Goal: Find specific page/section: Find specific page/section

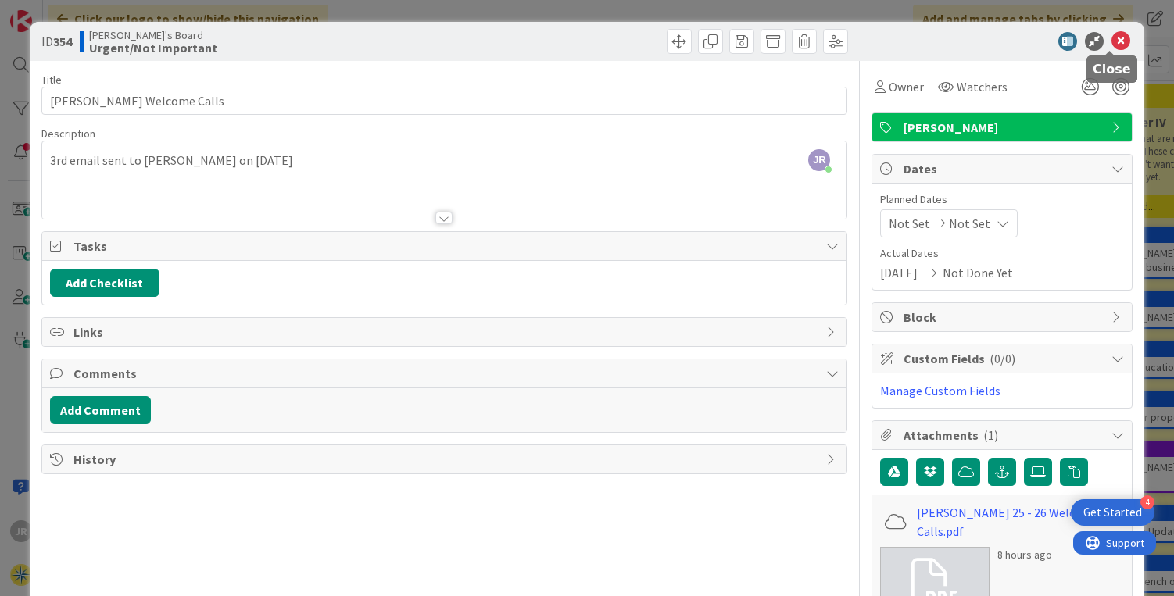
click at [1111, 38] on icon at bounding box center [1120, 41] width 19 height 19
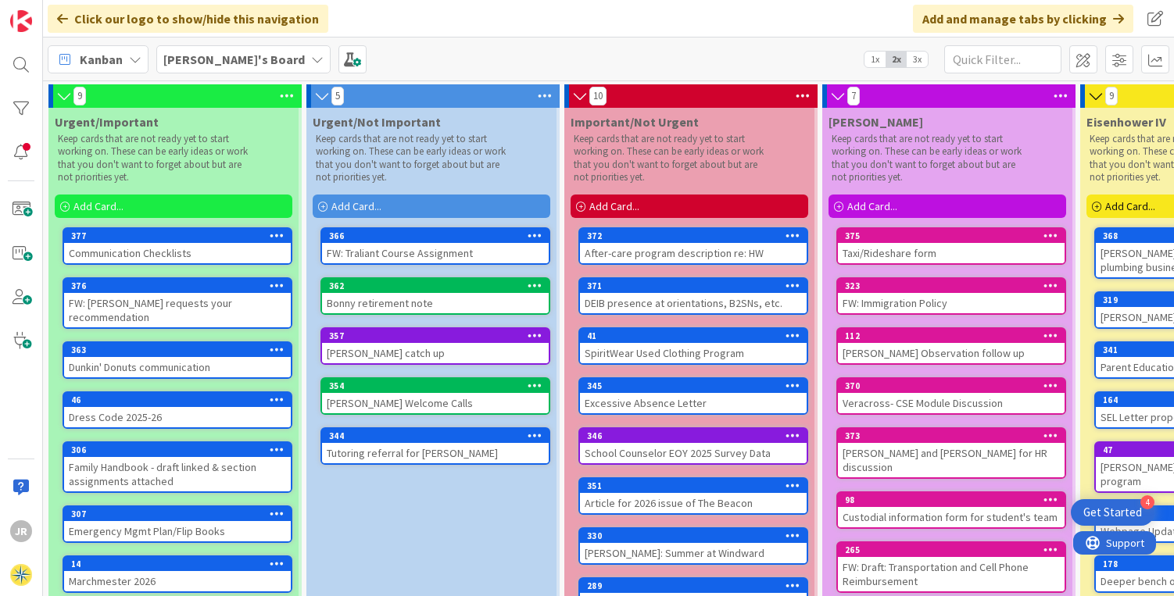
click at [194, 253] on div "Communication Checklists" at bounding box center [177, 253] width 227 height 20
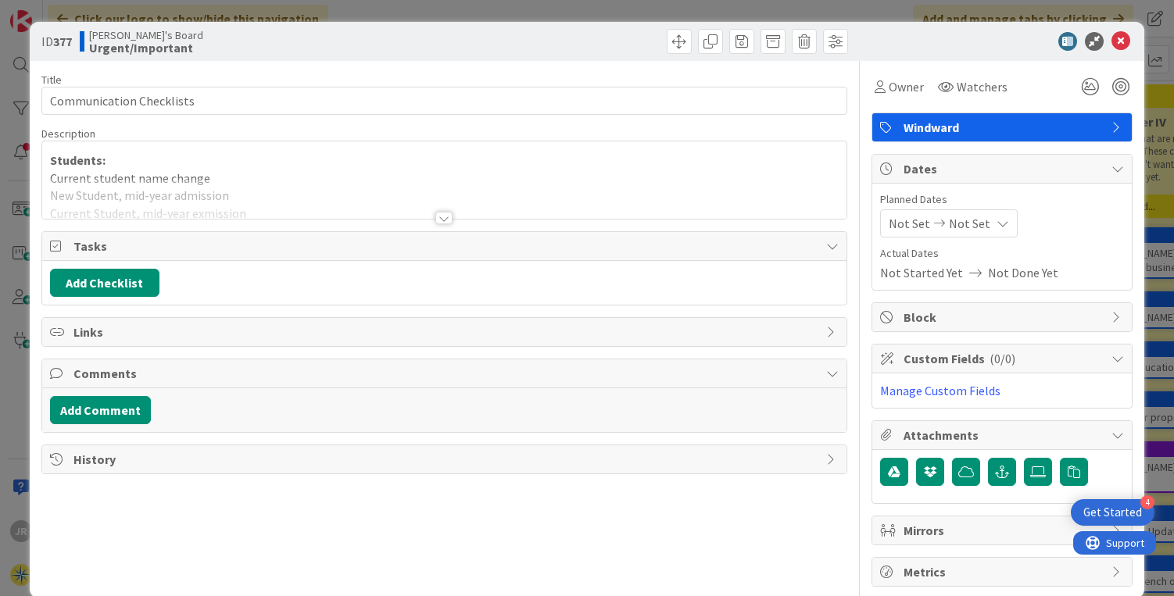
click at [435, 219] on div at bounding box center [443, 218] width 17 height 13
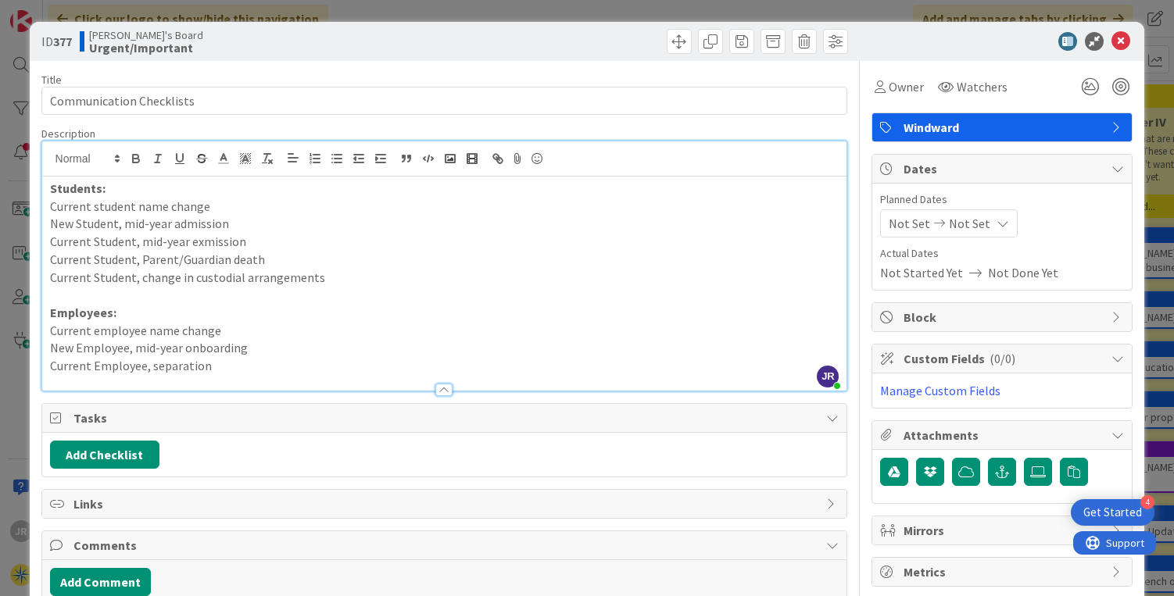
click at [329, 281] on p "Current Student, change in custodial arrangements" at bounding box center [444, 278] width 789 height 18
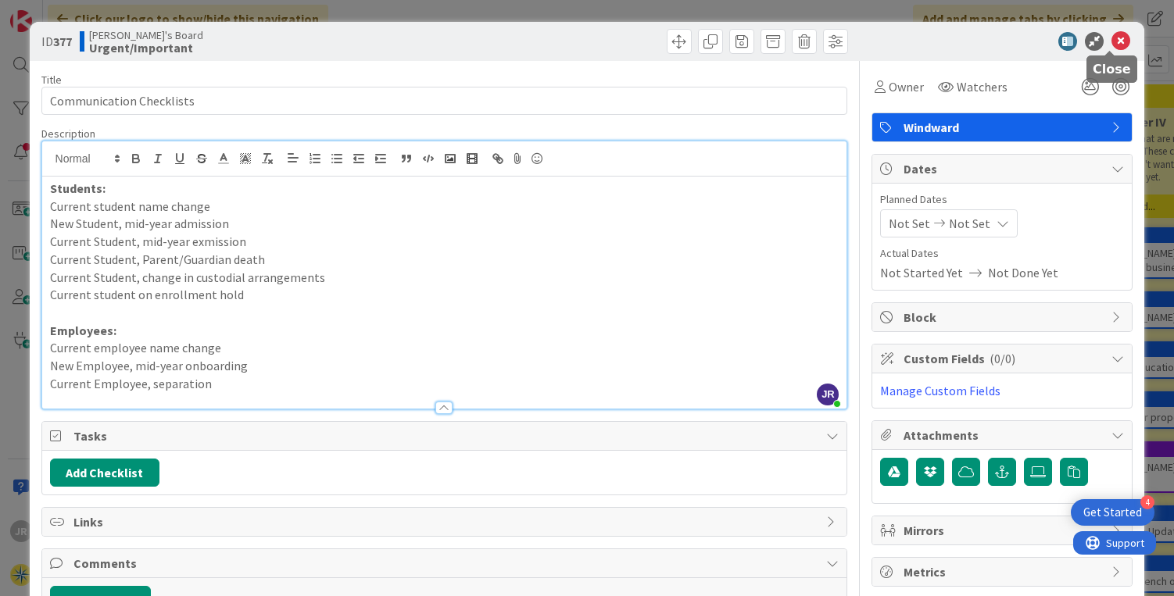
click at [1111, 37] on icon at bounding box center [1120, 41] width 19 height 19
